Goal: Navigation & Orientation: Find specific page/section

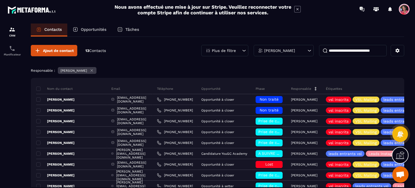
click at [94, 28] on p "Opportunités" at bounding box center [94, 29] width 26 height 5
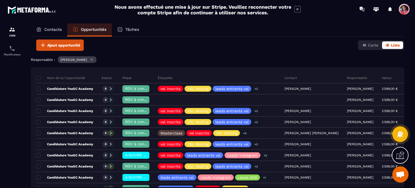
scroll to position [54, 0]
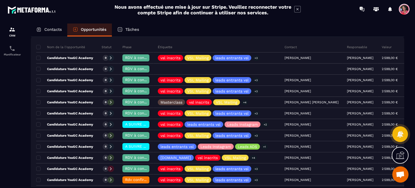
click at [58, 30] on p "Contacts" at bounding box center [53, 29] width 18 height 5
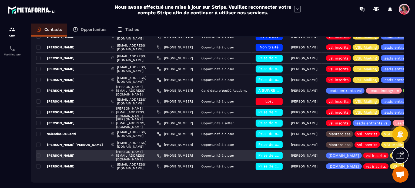
scroll to position [54, 0]
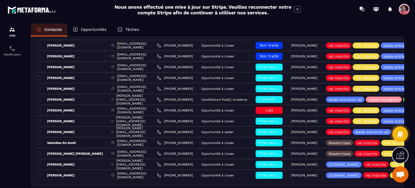
click at [98, 29] on p "Opportunités" at bounding box center [94, 29] width 26 height 5
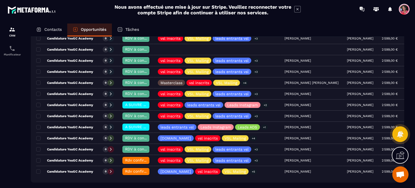
scroll to position [81, 0]
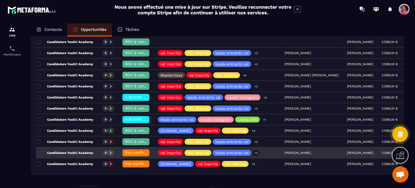
click at [53, 151] on p "Candidature YouGC Academy" at bounding box center [64, 153] width 57 height 4
